Goal: Find specific page/section: Find specific page/section

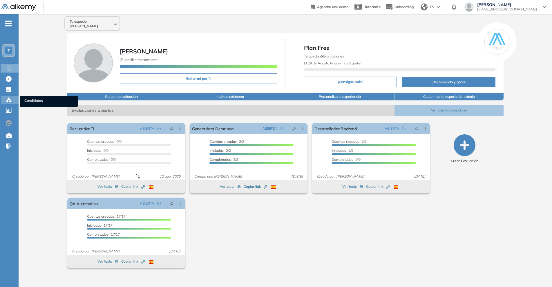
click at [10, 97] on icon at bounding box center [9, 100] width 6 height 6
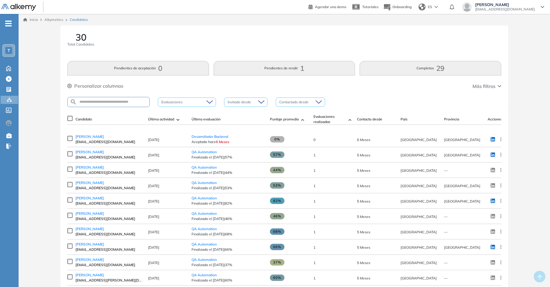
click at [53, 20] on span "Alkymetrics" at bounding box center [53, 19] width 19 height 4
click at [31, 20] on link "Inicio" at bounding box center [30, 19] width 15 height 5
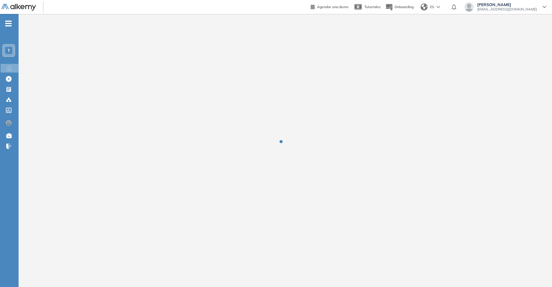
click at [9, 51] on span "T" at bounding box center [9, 50] width 3 height 5
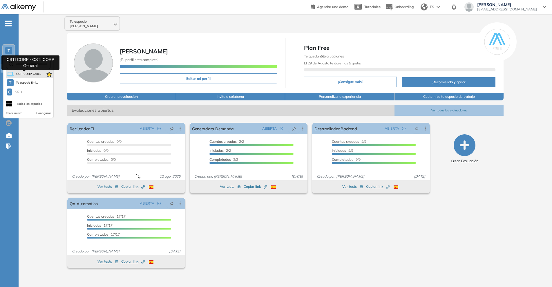
click at [22, 73] on span "CSTI CORP Gene..." at bounding box center [28, 74] width 25 height 5
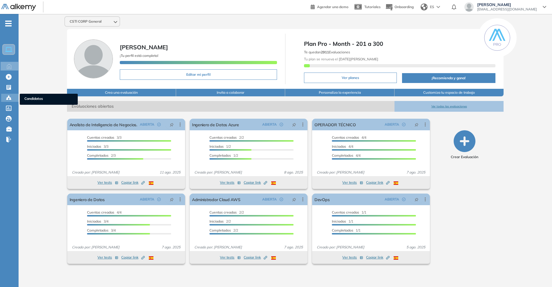
click at [8, 100] on icon at bounding box center [9, 98] width 6 height 6
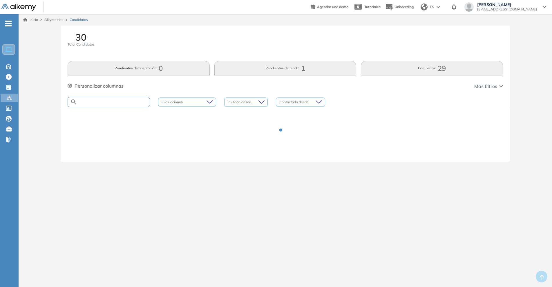
click at [93, 102] on input "text" at bounding box center [113, 102] width 73 height 4
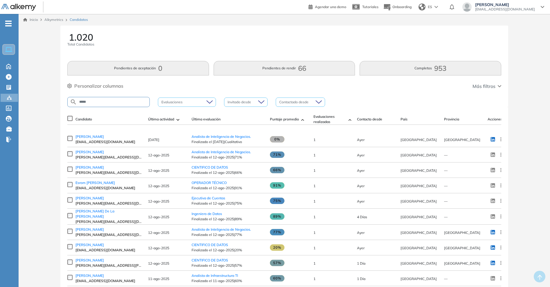
type input "*****"
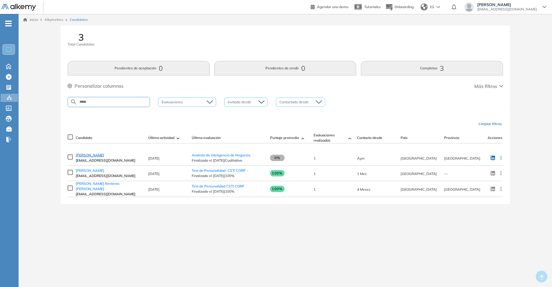
click at [98, 158] on link "[PERSON_NAME]" at bounding box center [109, 155] width 67 height 5
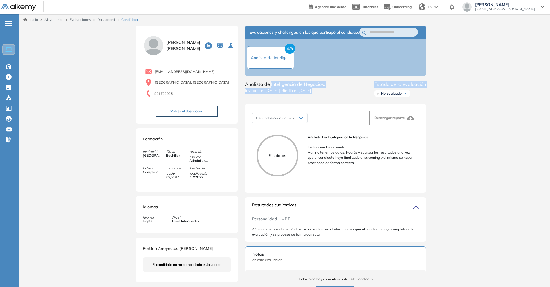
drag, startPoint x: 271, startPoint y: 92, endPoint x: 371, endPoint y: 105, distance: 100.9
click at [371, 105] on div "Evaluaciones y challenges en los que participó el candidato S/R Analista de Int…" at bounding box center [335, 211] width 195 height 370
click at [331, 99] on div "Analista de Inteligencia de Negocios. Invitado el [DATE] | Rindió el [DATE] Est…" at bounding box center [335, 90] width 181 height 19
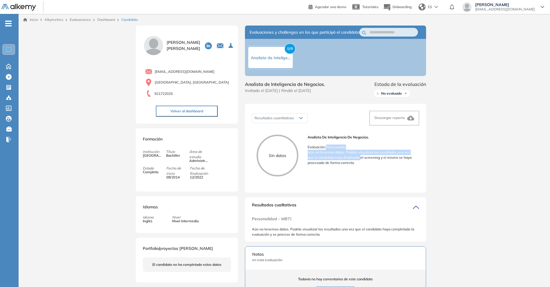
drag, startPoint x: 325, startPoint y: 154, endPoint x: 360, endPoint y: 162, distance: 36.0
click at [360, 162] on div "Analista de Inteligencia de Negocios. Evaluación : Procesando Aún no tenemos da…" at bounding box center [360, 150] width 107 height 31
click at [360, 162] on p "Aún no tenemos datos. Podrás visualizar los resultados una vez que el candidato…" at bounding box center [360, 158] width 107 height 16
click at [322, 158] on p "Aún no tenemos datos. Podrás visualizar los resultados una vez que el candidato…" at bounding box center [360, 158] width 107 height 16
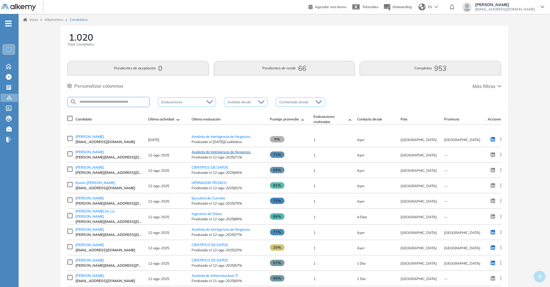
click at [222, 154] on span "Analista de Inteligencia de Negocios." at bounding box center [220, 152] width 59 height 4
click at [224, 169] on span "CIENTIFICO DE DATOS" at bounding box center [209, 167] width 37 height 4
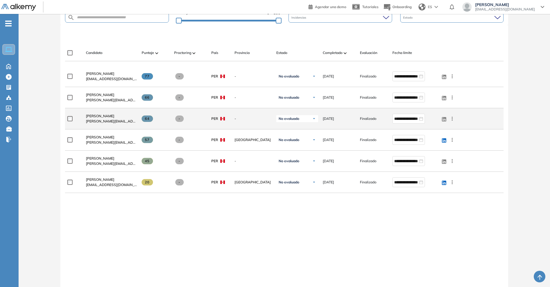
scroll to position [146, 0]
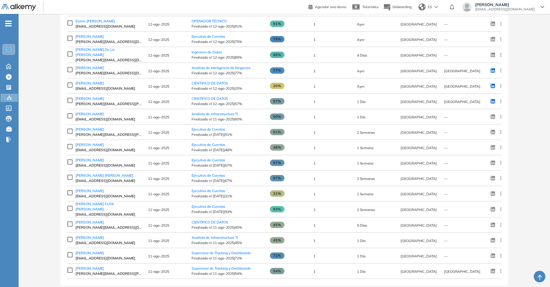
scroll to position [175, 0]
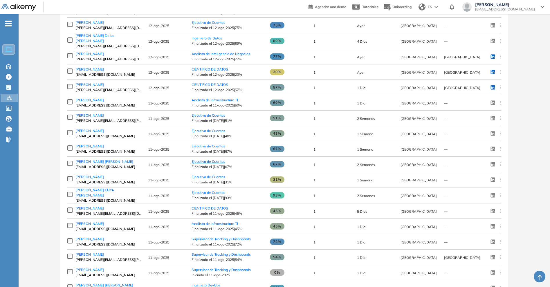
click at [220, 162] on span "Ejecutiva de Cuentas" at bounding box center [208, 161] width 34 height 4
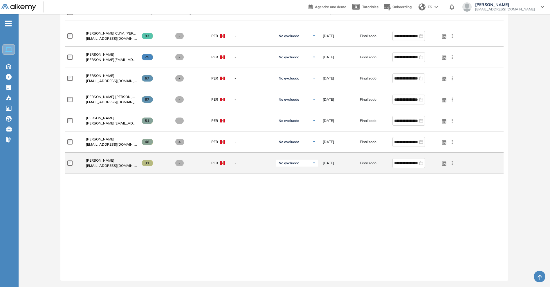
scroll to position [167, 0]
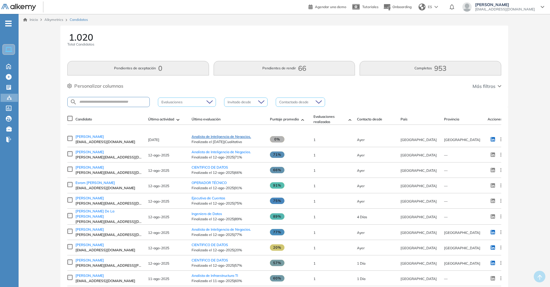
click at [213, 139] on span "Analista de Inteligencia de Negocios." at bounding box center [220, 136] width 59 height 4
